Goal: Communication & Community: Answer question/provide support

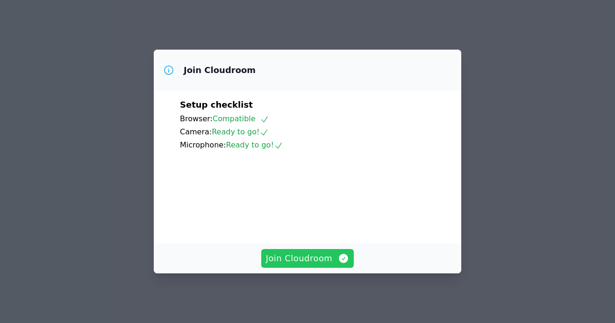
click at [321, 267] on button "Join Cloudroom" at bounding box center [307, 258] width 93 height 19
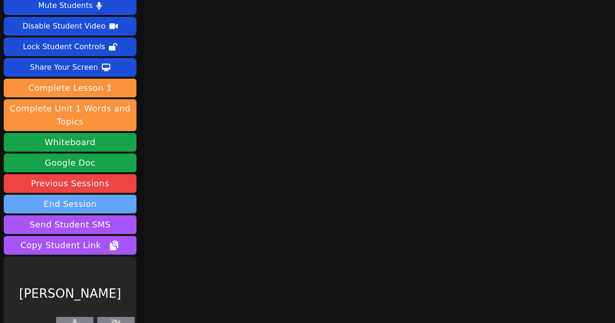
scroll to position [34, 0]
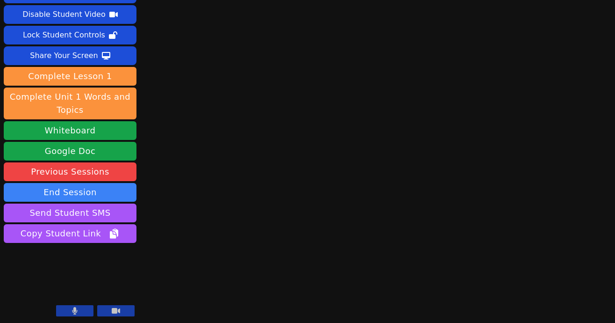
click at [71, 306] on button at bounding box center [74, 310] width 37 height 11
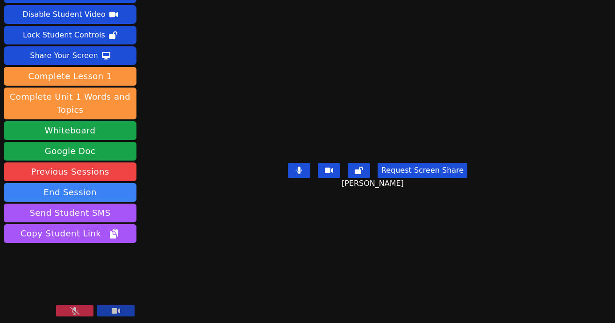
click at [91, 311] on button at bounding box center [74, 310] width 37 height 11
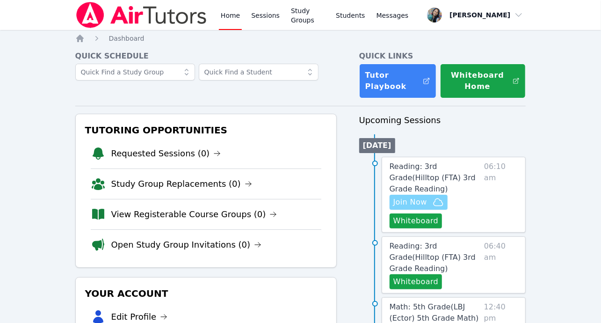
click at [422, 196] on span "Join Now" at bounding box center [410, 201] width 34 height 11
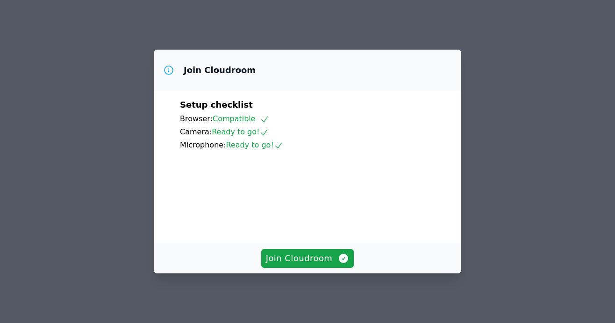
scroll to position [64, 0]
click at [310, 261] on span "Join Cloudroom" at bounding box center [308, 258] width 84 height 13
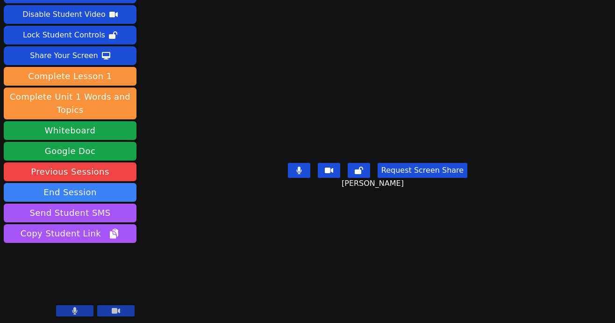
scroll to position [0, 0]
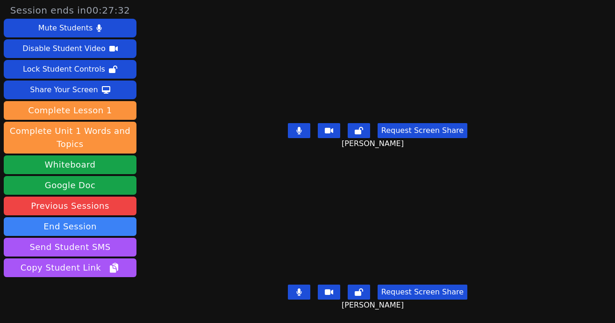
click at [290, 284] on button at bounding box center [299, 291] width 22 height 15
click at [295, 288] on icon at bounding box center [299, 291] width 9 height 7
click at [296, 288] on icon at bounding box center [299, 291] width 6 height 7
click at [217, 250] on div "Session ends in 00:27:23 Mute Students Disable Student Video Lock Student Contr…" at bounding box center [307, 161] width 615 height 323
click at [296, 284] on button at bounding box center [299, 291] width 22 height 15
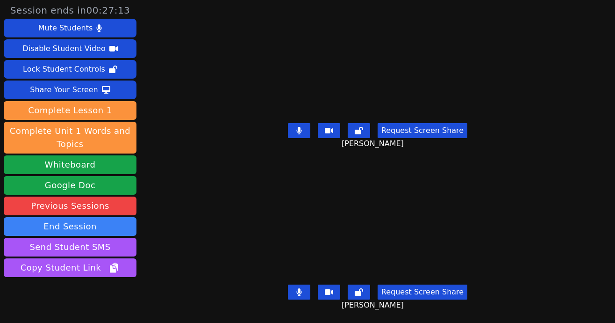
click at [296, 284] on button at bounding box center [299, 291] width 22 height 15
click at [294, 284] on button at bounding box center [299, 291] width 22 height 15
click at [295, 288] on icon at bounding box center [299, 291] width 9 height 7
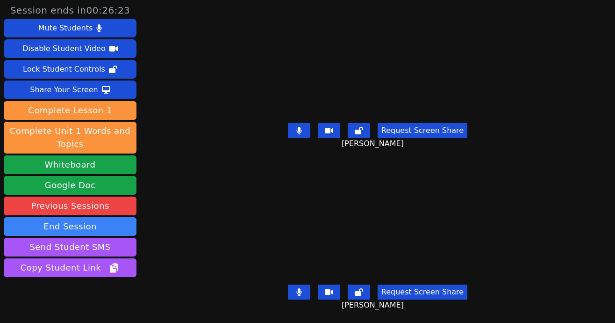
click at [296, 284] on button at bounding box center [299, 291] width 22 height 15
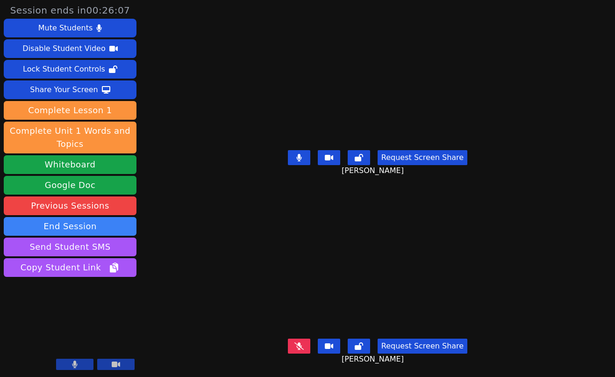
click at [290, 322] on button at bounding box center [299, 346] width 22 height 15
click at [239, 322] on div "Request Screen Share Dalaysa Sotelo" at bounding box center [378, 353] width 278 height 37
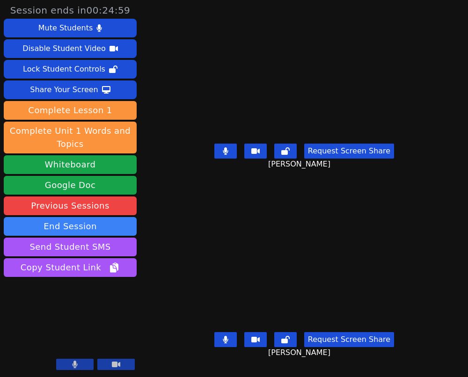
click at [189, 322] on div "Request Screen Share Dalaysa Sotelo" at bounding box center [303, 346] width 229 height 37
click at [189, 322] on div "Dalaysa Sotelo Request Screen Share Dalaysa Sotelo" at bounding box center [303, 282] width 229 height 188
click at [227, 322] on button at bounding box center [225, 339] width 22 height 15
click at [224, 149] on icon at bounding box center [225, 150] width 5 height 7
click at [223, 149] on icon at bounding box center [226, 150] width 6 height 7
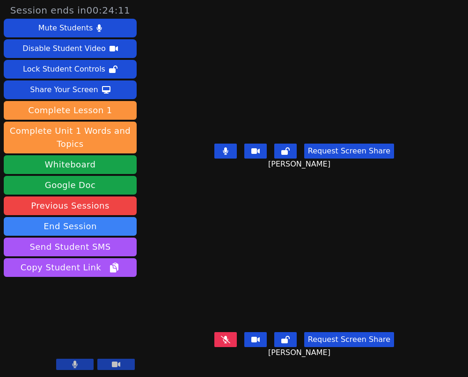
click at [227, 149] on button at bounding box center [225, 151] width 22 height 15
click at [225, 144] on button at bounding box center [225, 151] width 22 height 15
click at [225, 150] on icon at bounding box center [225, 150] width 5 height 7
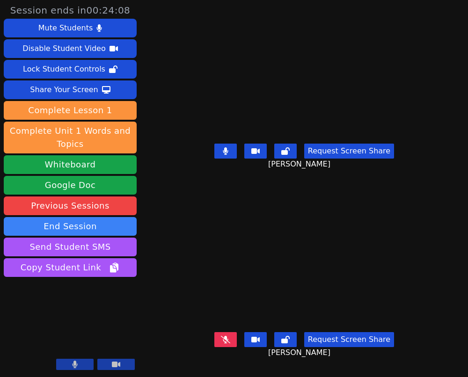
click at [223, 151] on icon at bounding box center [225, 150] width 5 height 7
click at [217, 153] on button at bounding box center [225, 151] width 22 height 15
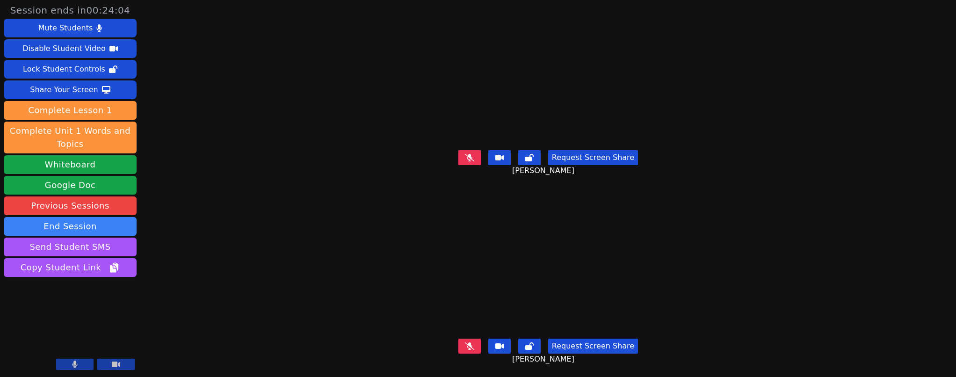
click at [465, 154] on icon at bounding box center [469, 157] width 9 height 7
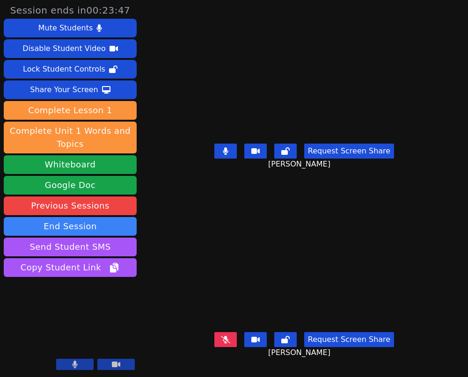
click at [229, 322] on button at bounding box center [225, 339] width 22 height 15
click at [214, 154] on button at bounding box center [225, 151] width 22 height 15
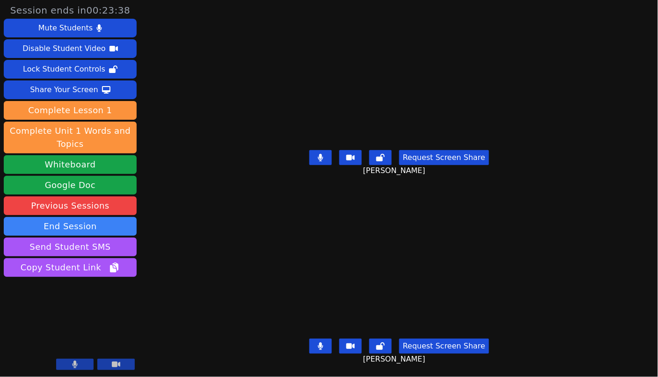
click at [322, 152] on button at bounding box center [320, 157] width 22 height 15
click at [321, 150] on button at bounding box center [320, 157] width 22 height 15
click at [323, 322] on button at bounding box center [320, 346] width 22 height 15
click at [313, 154] on button at bounding box center [320, 157] width 22 height 15
click at [313, 322] on button at bounding box center [320, 346] width 22 height 15
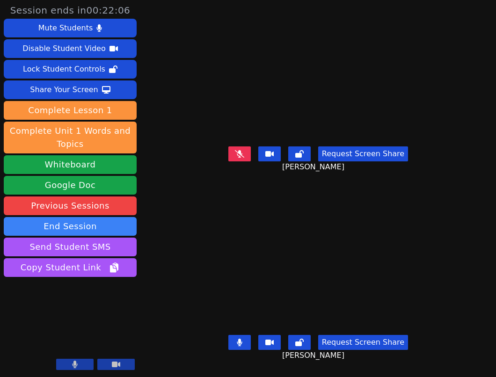
click at [240, 322] on button at bounding box center [239, 342] width 22 height 15
click at [238, 150] on icon at bounding box center [239, 153] width 9 height 7
click at [237, 151] on icon at bounding box center [240, 153] width 6 height 7
click at [238, 322] on icon at bounding box center [239, 342] width 9 height 7
click at [239, 150] on icon at bounding box center [239, 153] width 9 height 7
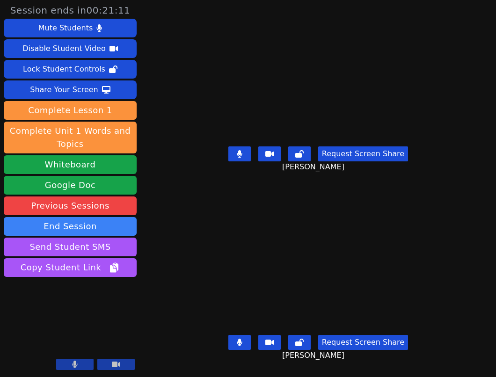
click at [244, 146] on button at bounding box center [239, 153] width 22 height 15
click at [242, 322] on button at bounding box center [239, 342] width 22 height 15
click at [228, 322] on button at bounding box center [239, 342] width 22 height 15
click at [242, 146] on button at bounding box center [239, 153] width 22 height 15
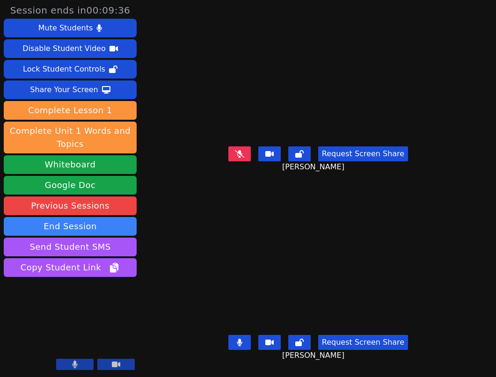
click at [240, 322] on icon at bounding box center [240, 342] width 6 height 7
click at [236, 146] on button at bounding box center [239, 153] width 22 height 15
click at [237, 152] on icon at bounding box center [240, 153] width 6 height 7
click at [231, 154] on button at bounding box center [239, 153] width 22 height 15
click at [244, 322] on button at bounding box center [239, 342] width 22 height 15
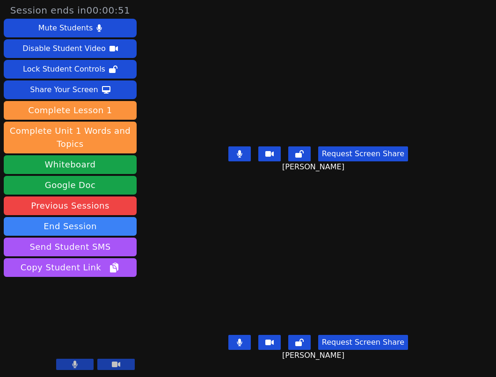
click at [202, 322] on div "Request Screen Share Dalaysa Sotelo" at bounding box center [318, 349] width 238 height 37
